Goal: Contribute content

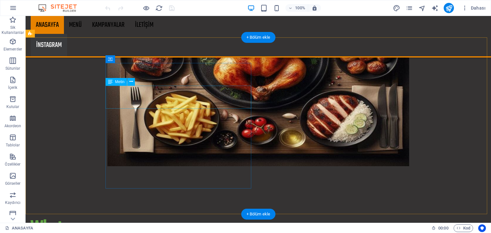
scroll to position [755, 0]
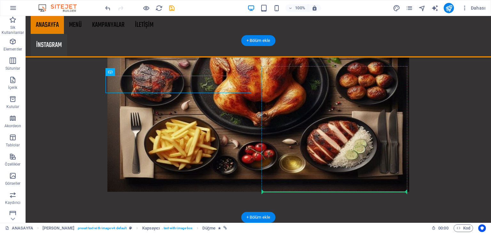
drag, startPoint x: 125, startPoint y: 82, endPoint x: 280, endPoint y: 185, distance: 185.3
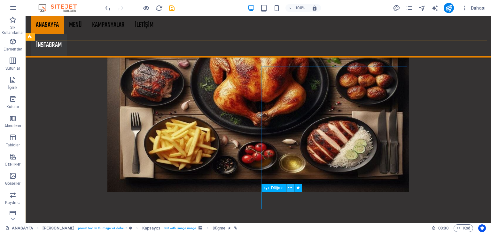
click at [289, 188] on icon at bounding box center [290, 187] width 4 height 7
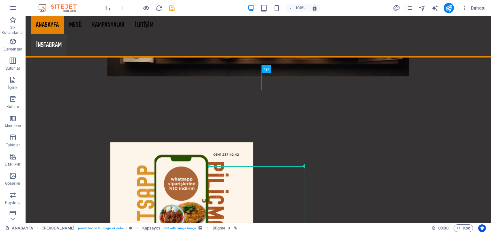
scroll to position [873, 0]
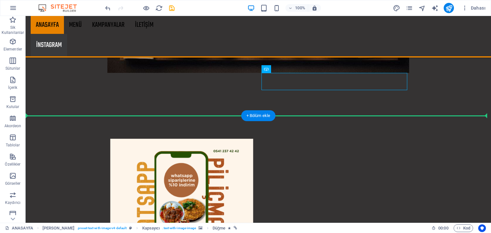
drag, startPoint x: 294, startPoint y: 198, endPoint x: 305, endPoint y: 93, distance: 106.0
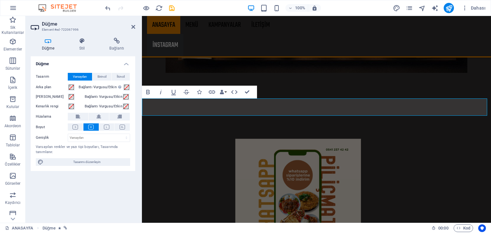
click at [105, 75] on span "Birincil" at bounding box center [101, 77] width 9 height 8
click at [99, 114] on icon at bounding box center [98, 117] width 4 height 8
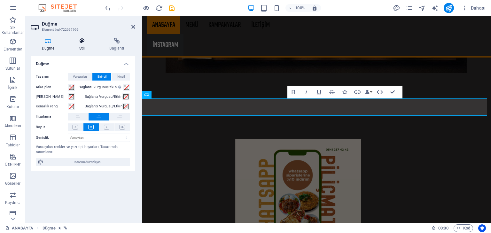
click at [81, 43] on icon at bounding box center [82, 41] width 28 height 6
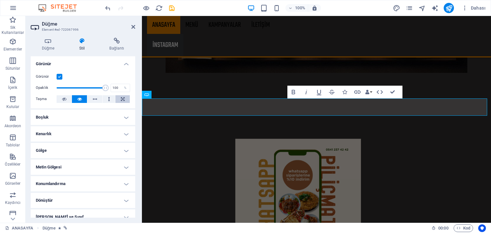
click at [125, 100] on button at bounding box center [122, 99] width 14 height 8
click at [52, 45] on h4 "Düğme" at bounding box center [49, 44] width 37 height 13
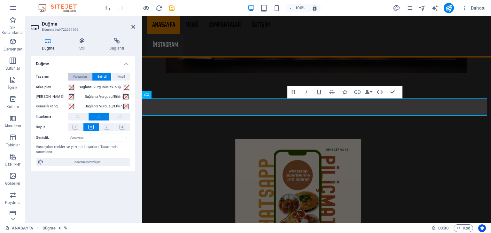
click at [81, 77] on span "Varsayılan" at bounding box center [80, 77] width 14 height 8
click at [115, 42] on icon at bounding box center [116, 41] width 37 height 6
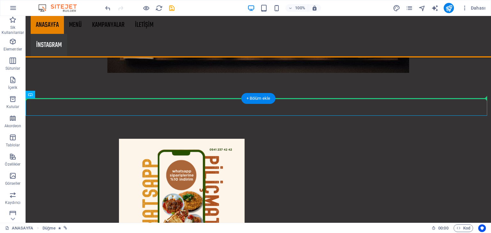
drag, startPoint x: 240, startPoint y: 105, endPoint x: 263, endPoint y: 80, distance: 33.7
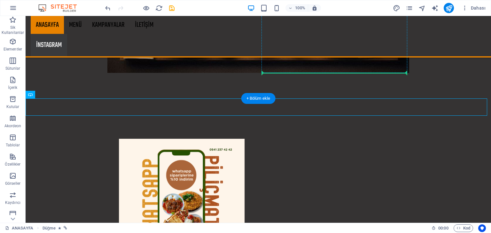
drag, startPoint x: 247, startPoint y: 106, endPoint x: 280, endPoint y: 72, distance: 47.2
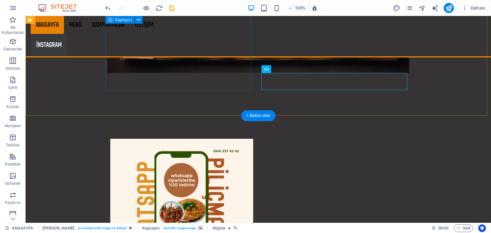
click at [229, 124] on div at bounding box center [182, 129] width 302 height 10
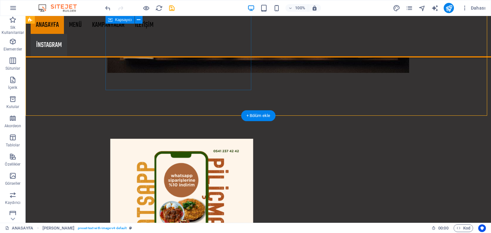
click at [183, 124] on div at bounding box center [182, 129] width 302 height 10
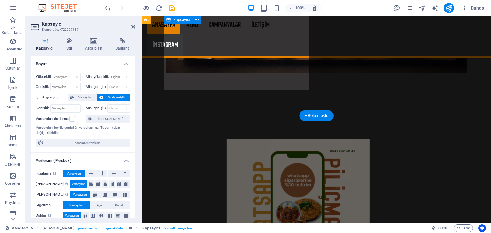
click at [193, 124] on div at bounding box center [298, 129] width 302 height 10
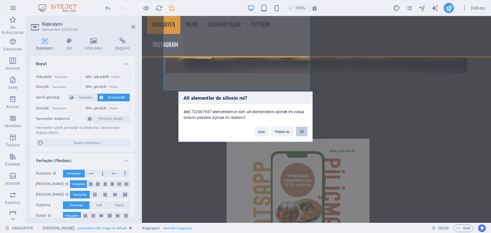
click at [303, 134] on button "Sil" at bounding box center [302, 132] width 12 height 10
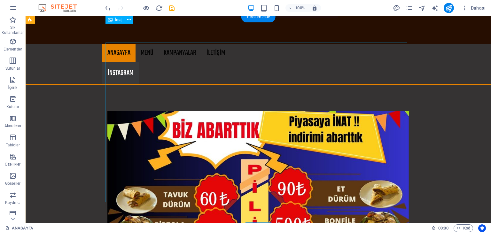
scroll to position [286, 0]
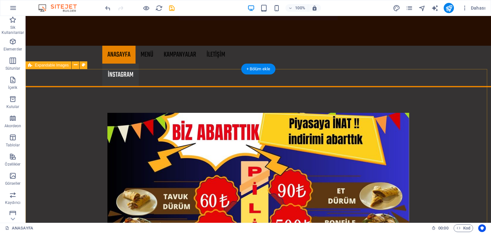
click at [265, 87] on div at bounding box center [258, 192] width 465 height 211
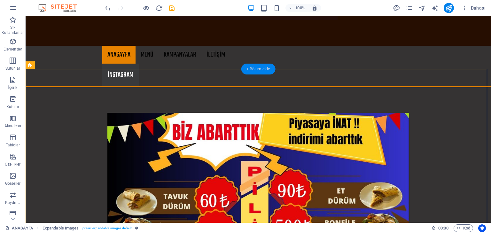
drag, startPoint x: 258, startPoint y: 70, endPoint x: 122, endPoint y: 57, distance: 136.7
click at [258, 70] on div "+ Bölüm ekle" at bounding box center [258, 69] width 34 height 11
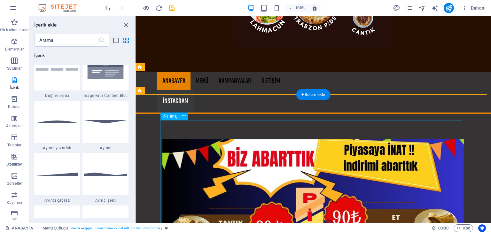
scroll to position [260, 0]
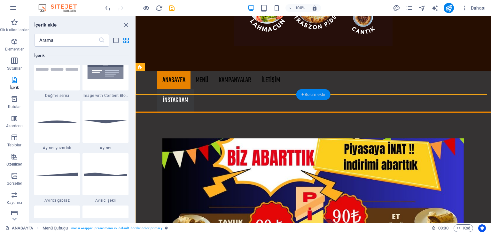
click at [311, 97] on div "+ Bölüm ekle" at bounding box center [313, 94] width 34 height 11
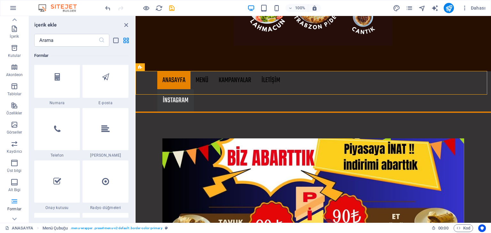
scroll to position [4850, 0]
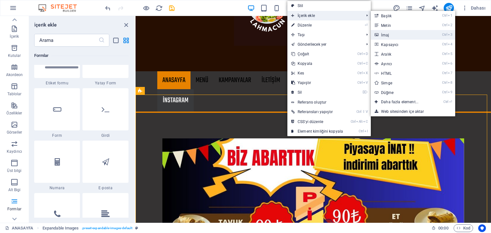
click at [395, 39] on link "Ctrl 3 İmaj" at bounding box center [401, 35] width 60 height 10
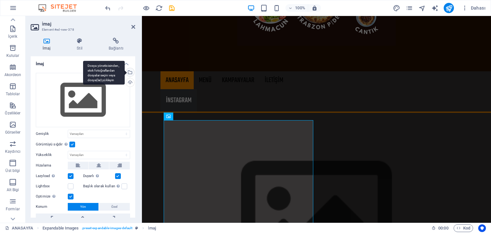
click at [130, 72] on div "Dosya yöneticisinden, stok fotoğraflardan dosyalar seçin veya dosya(lar) yükley…" at bounding box center [130, 73] width 10 height 10
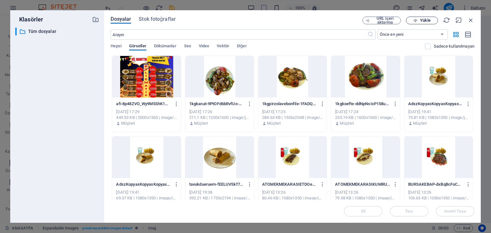
click at [422, 23] on button "Yükle" at bounding box center [422, 21] width 32 height 8
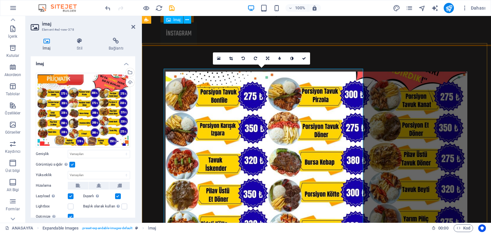
scroll to position [311, 0]
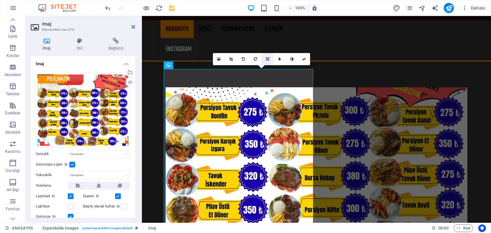
click at [266, 59] on icon at bounding box center [267, 59] width 3 height 4
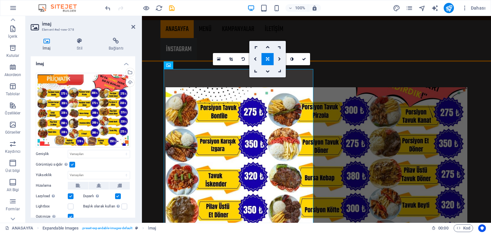
click at [266, 59] on icon at bounding box center [267, 59] width 3 height 4
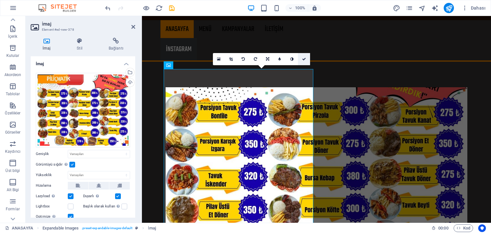
drag, startPoint x: 303, startPoint y: 56, endPoint x: 277, endPoint y: 40, distance: 30.3
click at [303, 56] on link at bounding box center [304, 59] width 12 height 12
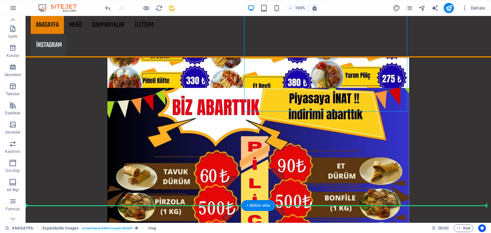
scroll to position [455, 0]
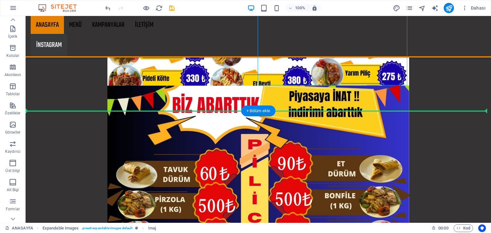
drag, startPoint x: 363, startPoint y: 88, endPoint x: 284, endPoint y: 83, distance: 79.4
click at [284, 86] on figure at bounding box center [258, 166] width 302 height 160
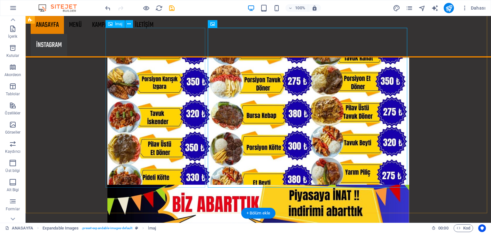
scroll to position [352, 0]
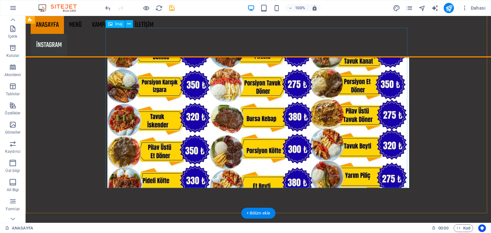
click at [255, 83] on figure at bounding box center [258, 108] width 302 height 160
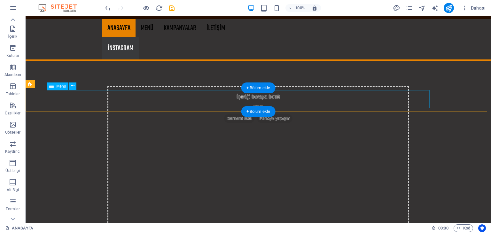
scroll to position [225, 0]
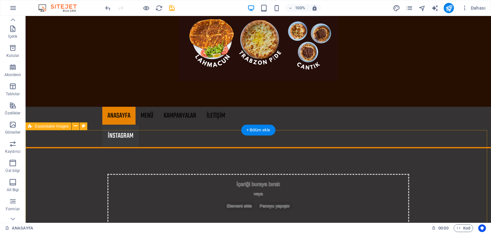
click at [241, 202] on span "Element ekle" at bounding box center [239, 206] width 30 height 9
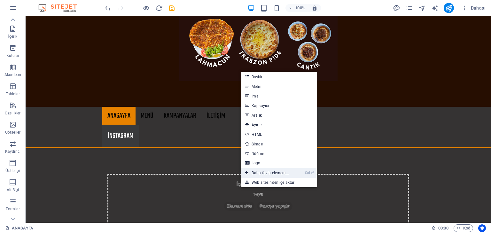
drag, startPoint x: 256, startPoint y: 173, endPoint x: 121, endPoint y: 157, distance: 136.4
click at [256, 173] on link "Ctrl ⏎ Daha fazla element..." at bounding box center [266, 173] width 51 height 10
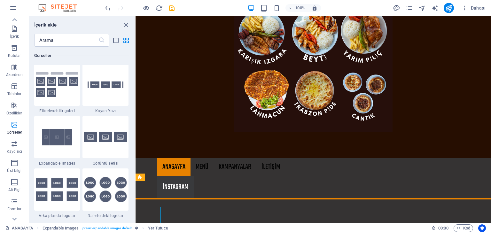
scroll to position [3450, 0]
click at [114, 142] on div at bounding box center [105, 137] width 46 height 42
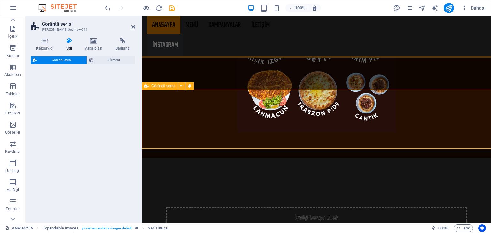
select select "rem"
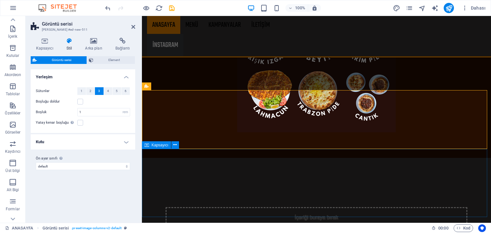
scroll to position [475, 0]
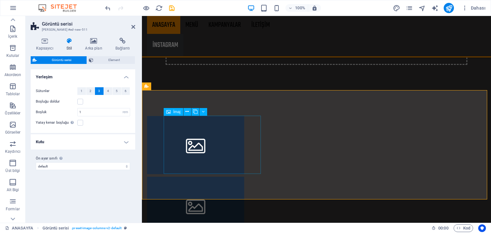
click at [219, 144] on figure at bounding box center [195, 145] width 97 height 58
click at [197, 113] on icon at bounding box center [195, 111] width 4 height 7
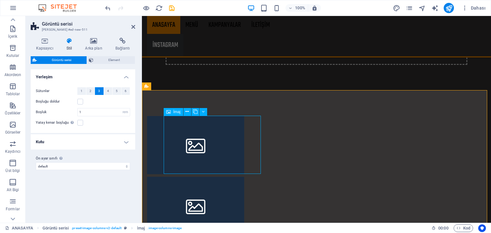
click at [199, 135] on figure at bounding box center [195, 145] width 97 height 58
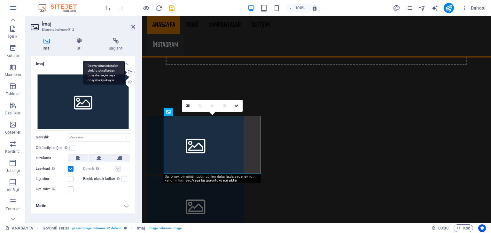
click at [125, 73] on div "Dosya yöneticisinden, stok fotoğraflardan dosyalar seçin veya dosya(lar) yükley…" at bounding box center [104, 73] width 42 height 24
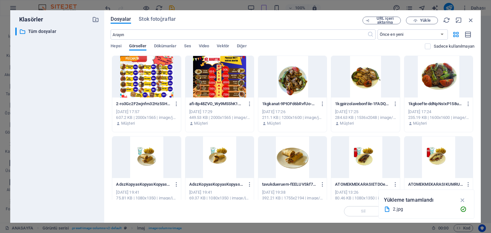
click at [200, 80] on div at bounding box center [219, 77] width 68 height 42
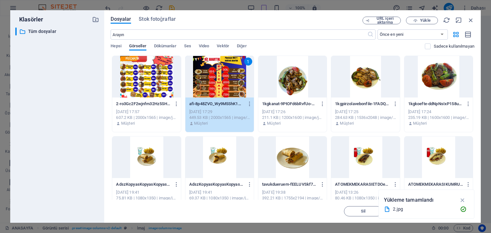
click at [156, 83] on div at bounding box center [146, 77] width 68 height 42
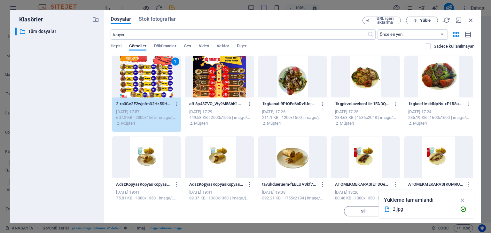
click at [427, 23] on button "Yükle" at bounding box center [422, 21] width 32 height 8
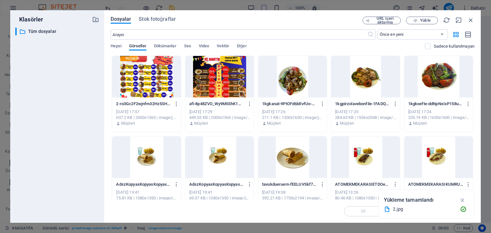
click at [157, 73] on div at bounding box center [146, 77] width 68 height 42
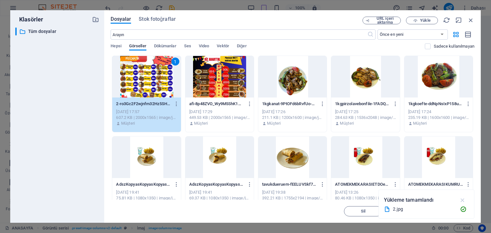
click at [466, 199] on button "button" at bounding box center [462, 200] width 12 height 10
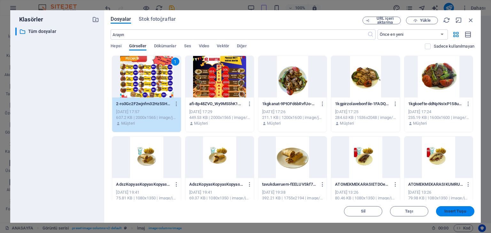
click at [459, 212] on span "Insert Tuşu" at bounding box center [454, 211] width 21 height 4
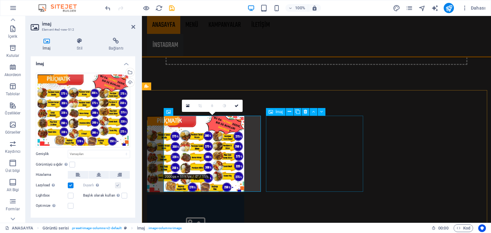
click at [244, 195] on figure at bounding box center [195, 224] width 97 height 58
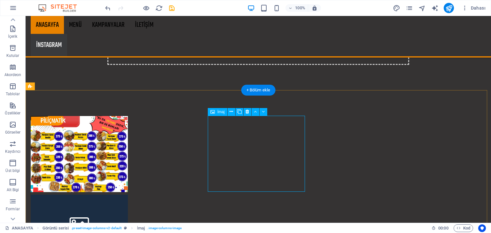
click at [128, 195] on figure at bounding box center [79, 224] width 97 height 58
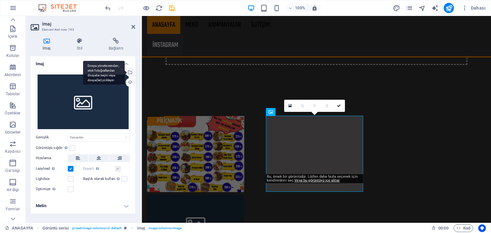
click at [131, 71] on div "Dosya yöneticisinden, stok fotoğraflardan dosyalar seçin veya dosya(lar) yükley…" at bounding box center [130, 73] width 10 height 10
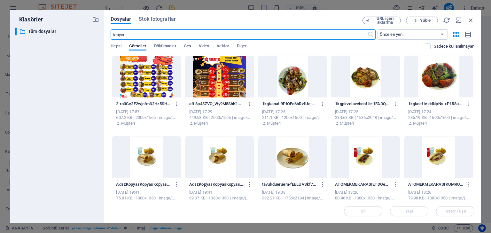
click at [247, 83] on div at bounding box center [219, 77] width 68 height 42
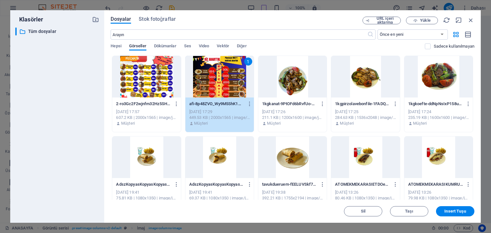
click at [247, 83] on div "1" at bounding box center [219, 77] width 68 height 42
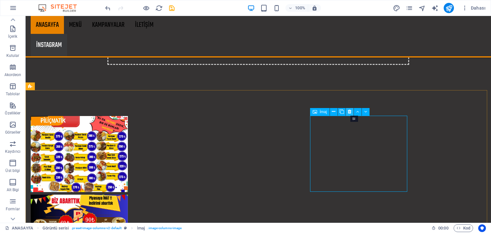
click at [348, 113] on icon at bounding box center [350, 111] width 4 height 7
click at [350, 111] on icon at bounding box center [349, 111] width 3 height 7
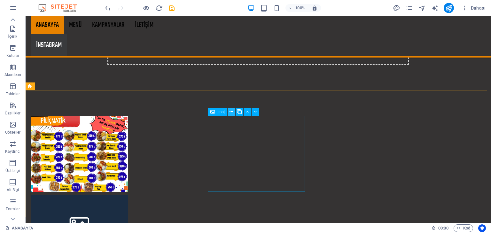
click at [231, 111] on icon at bounding box center [231, 111] width 4 height 7
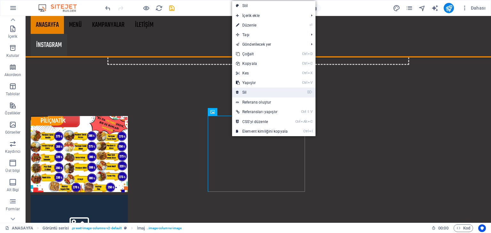
click at [246, 91] on link "⌦ Sil" at bounding box center [261, 93] width 59 height 10
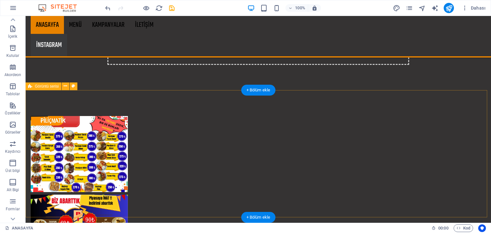
click at [415, 138] on div at bounding box center [258, 193] width 465 height 206
click at [327, 150] on div at bounding box center [258, 193] width 465 height 206
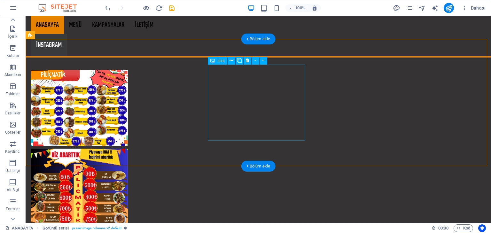
scroll to position [526, 0]
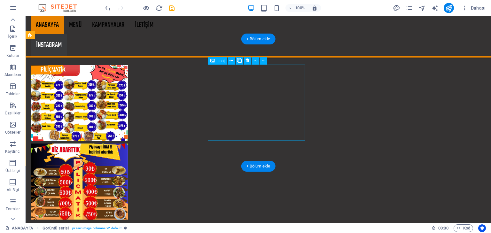
click at [128, 143] on figure at bounding box center [79, 181] width 97 height 76
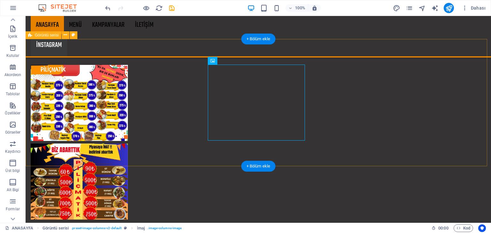
click at [326, 105] on div at bounding box center [258, 142] width 465 height 206
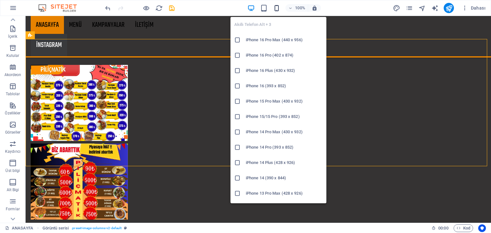
click at [279, 8] on icon "button" at bounding box center [276, 7] width 7 height 7
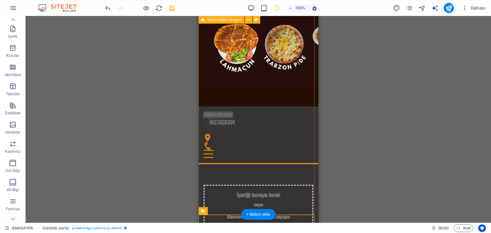
scroll to position [204, 0]
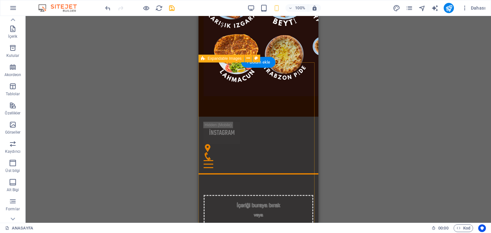
click at [249, 62] on button at bounding box center [248, 59] width 8 height 8
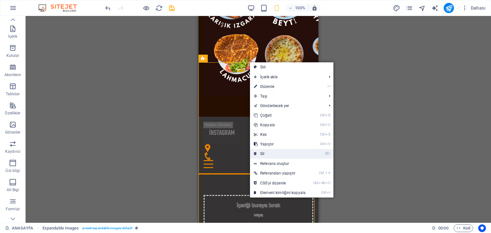
click at [269, 154] on link "⌦ Sil" at bounding box center [279, 154] width 59 height 10
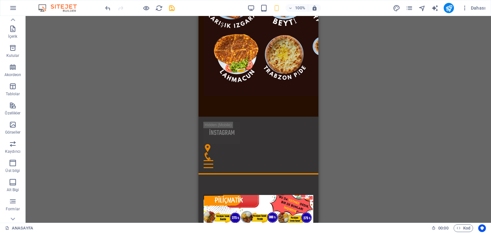
click at [337, 77] on div "Mevcut içeriği değiştirmek için buraya sürükleyin. Yeni bir element oluşturmak …" at bounding box center [258, 119] width 465 height 207
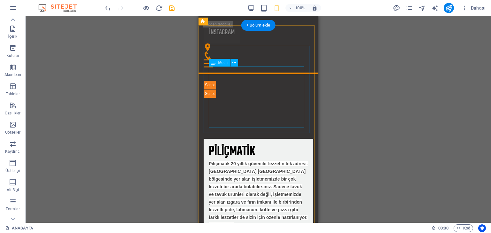
scroll to position [511, 0]
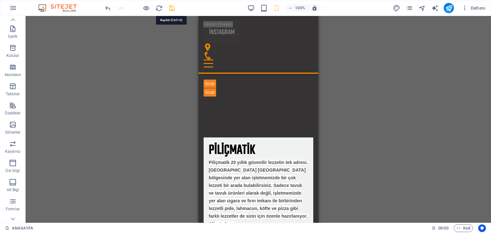
click at [171, 8] on icon "save" at bounding box center [171, 7] width 7 height 7
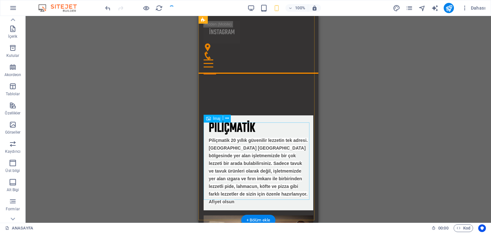
scroll to position [562, 0]
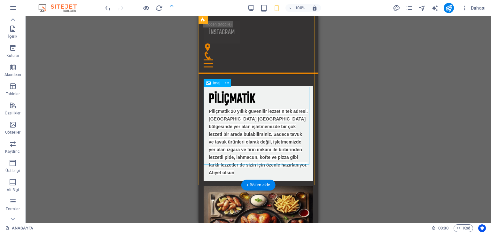
click at [248, 186] on figure at bounding box center [258, 226] width 110 height 80
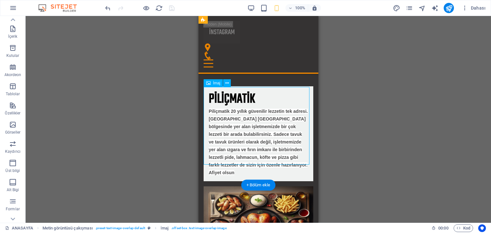
click at [233, 186] on figure at bounding box center [258, 226] width 110 height 80
select select "%"
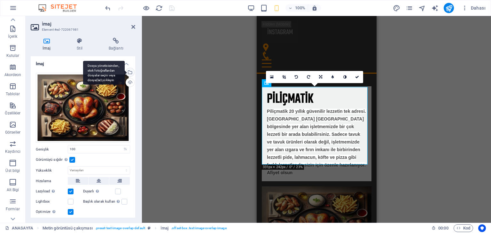
click at [129, 72] on div "Dosya yöneticisinden, stok fotoğraflardan dosyalar seçin veya dosya(lar) yükley…" at bounding box center [130, 73] width 10 height 10
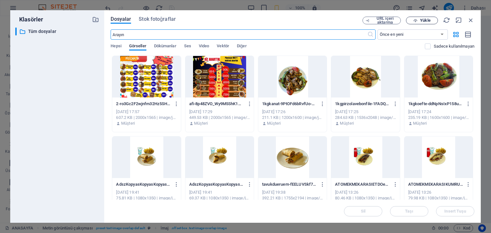
click at [421, 22] on span "Yükle" at bounding box center [425, 21] width 10 height 4
click at [428, 19] on span "Yükle" at bounding box center [425, 21] width 10 height 4
click at [429, 20] on span "Yükle" at bounding box center [425, 21] width 10 height 4
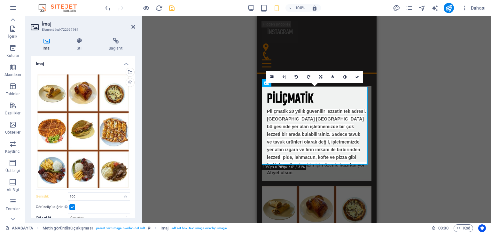
click at [428, 18] on div "Mevcut içeriği değiştirmek için buraya sürükleyin. Yeni bir element oluşturmak …" at bounding box center [316, 119] width 349 height 207
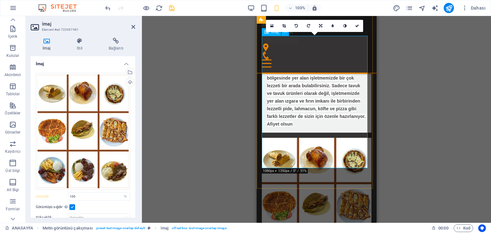
scroll to position [613, 0]
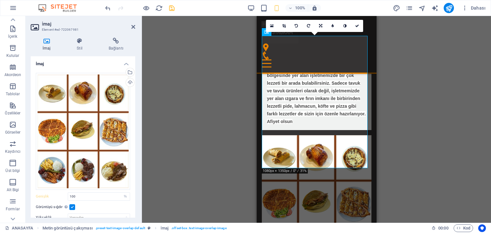
click at [167, 100] on div "Mevcut içeriği değiştirmek için buraya sürükleyin. Yeni bir element oluşturmak …" at bounding box center [316, 119] width 349 height 207
click at [320, 135] on figure at bounding box center [316, 203] width 110 height 137
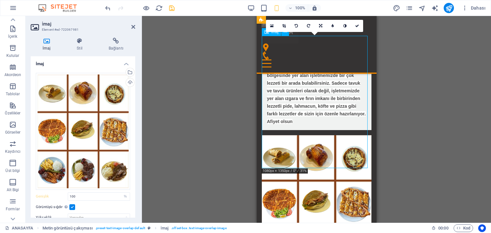
drag, startPoint x: 320, startPoint y: 82, endPoint x: 319, endPoint y: 88, distance: 5.2
click at [319, 135] on figure at bounding box center [316, 203] width 110 height 137
click at [356, 25] on icon at bounding box center [357, 26] width 4 height 4
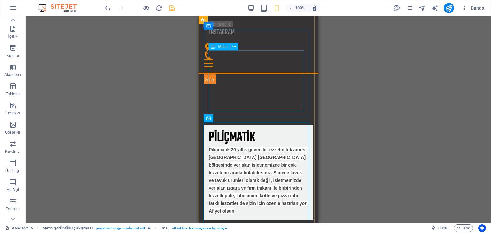
scroll to position [511, 0]
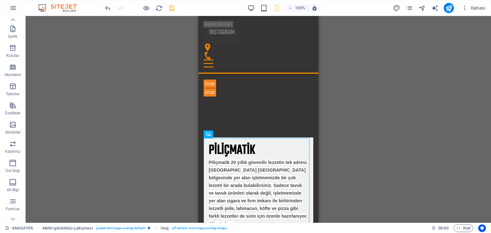
click at [173, 8] on icon "save" at bounding box center [171, 7] width 7 height 7
